Goal: Task Accomplishment & Management: Manage account settings

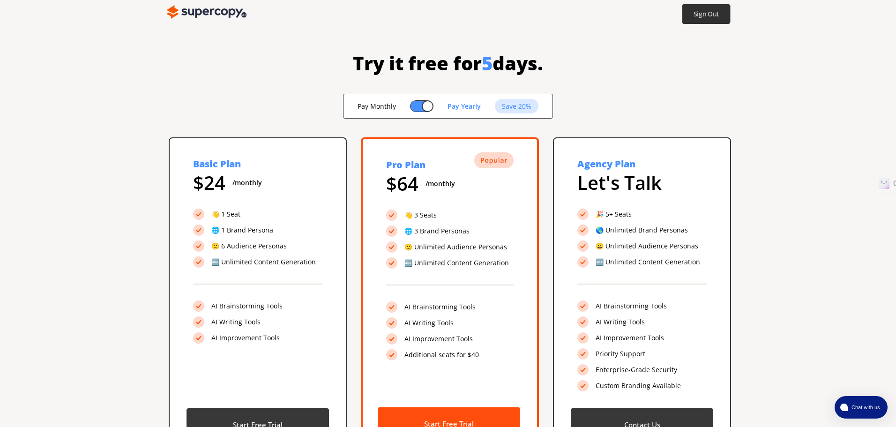
click at [697, 14] on b "Sign Out" at bounding box center [707, 14] width 26 height 9
